Goal: Task Accomplishment & Management: Use online tool/utility

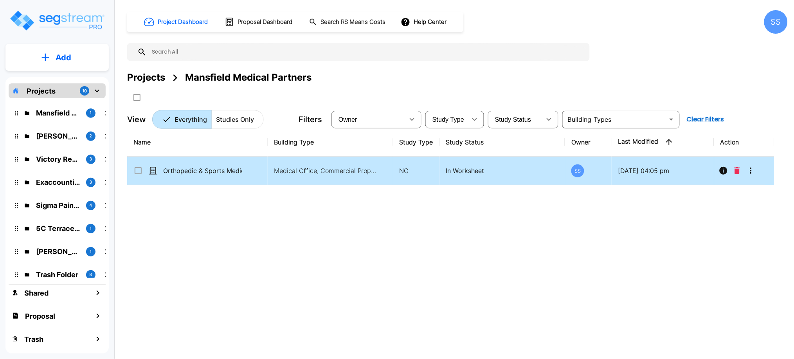
click at [190, 169] on p "Orthopedic & Sports Medicine Institute" at bounding box center [202, 170] width 79 height 9
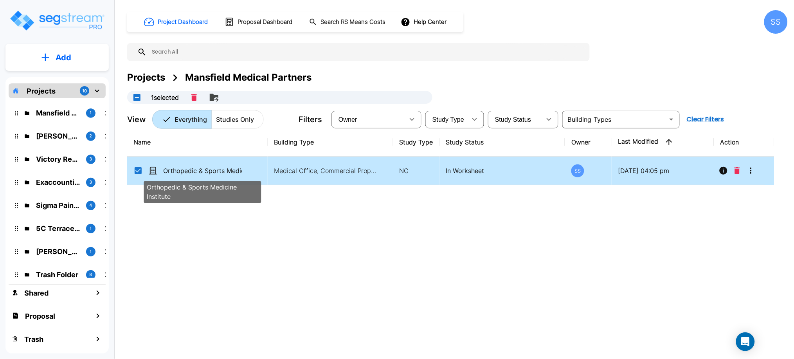
checkbox input "true"
click at [190, 169] on p "Orthopedic & Sports Medicine Institute" at bounding box center [202, 170] width 79 height 9
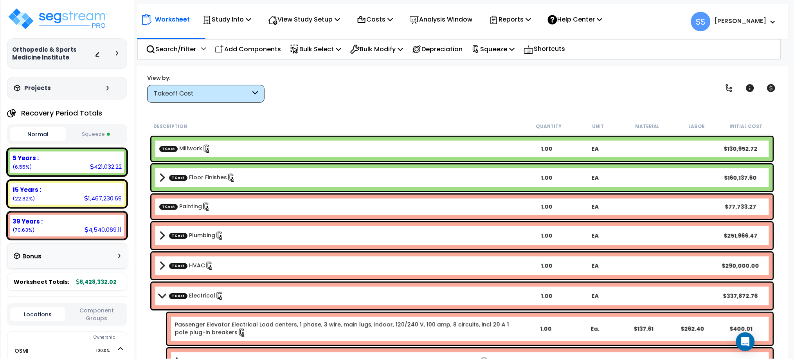
click at [310, 104] on div "Worksheet Study Info Study Setup Add Property Unit Template study Clone study SS" at bounding box center [462, 245] width 651 height 359
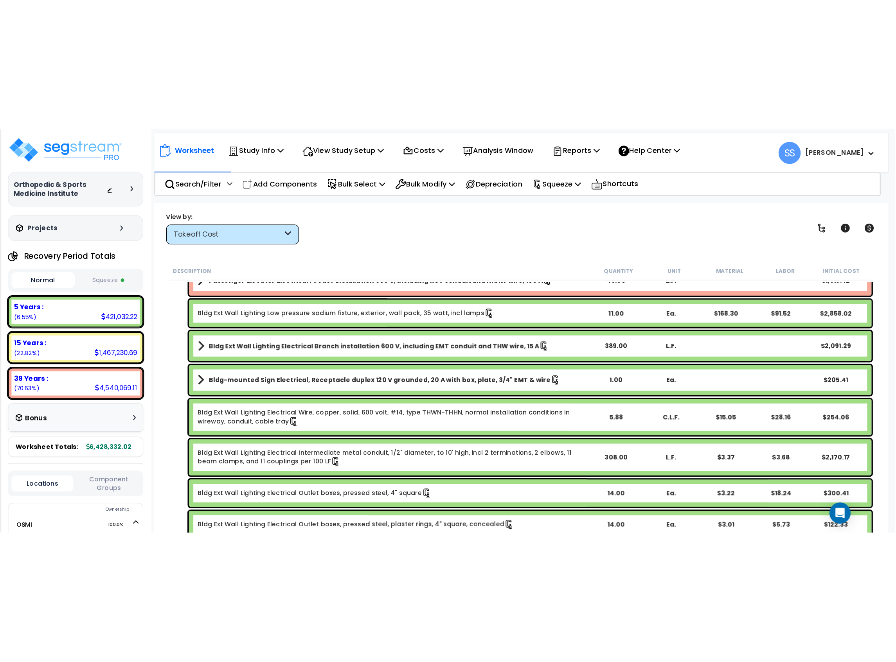
scroll to position [207, 0]
